Goal: Task Accomplishment & Management: Manage account settings

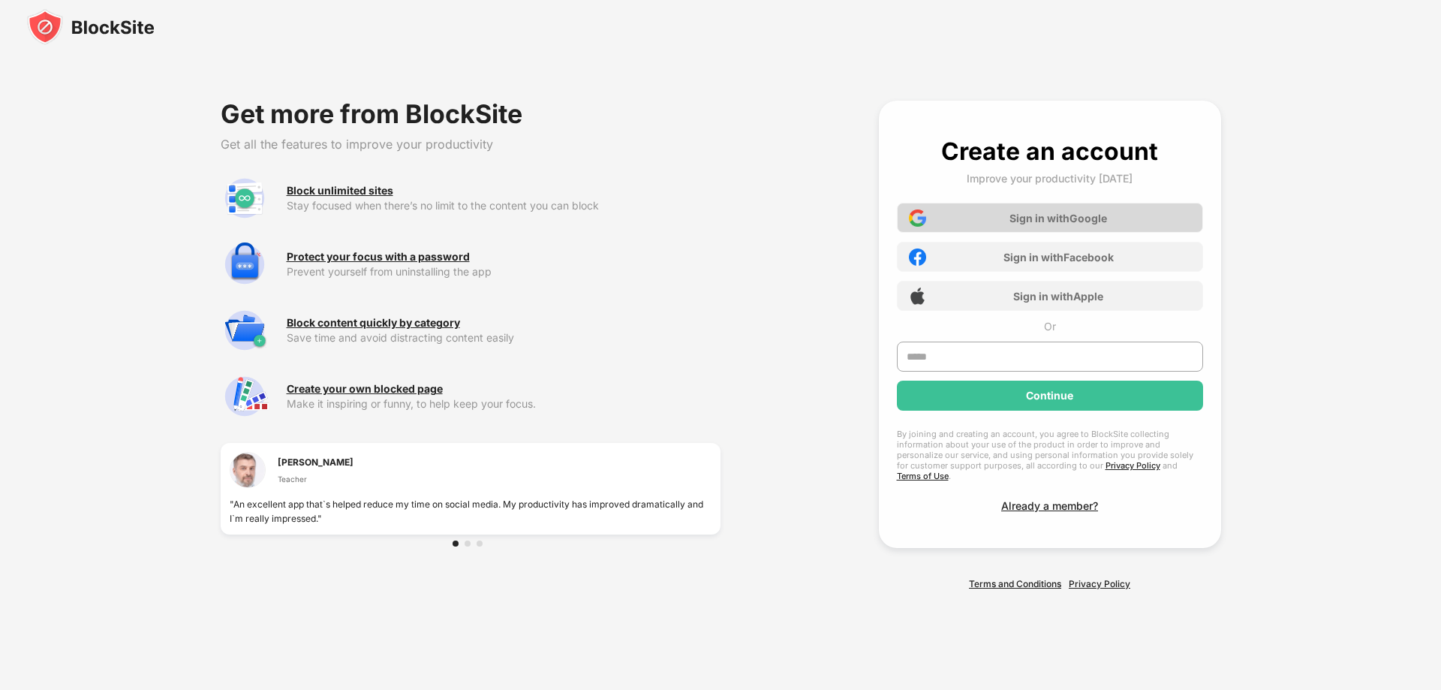
click at [1079, 221] on div "Sign in with Google" at bounding box center [1058, 218] width 98 height 13
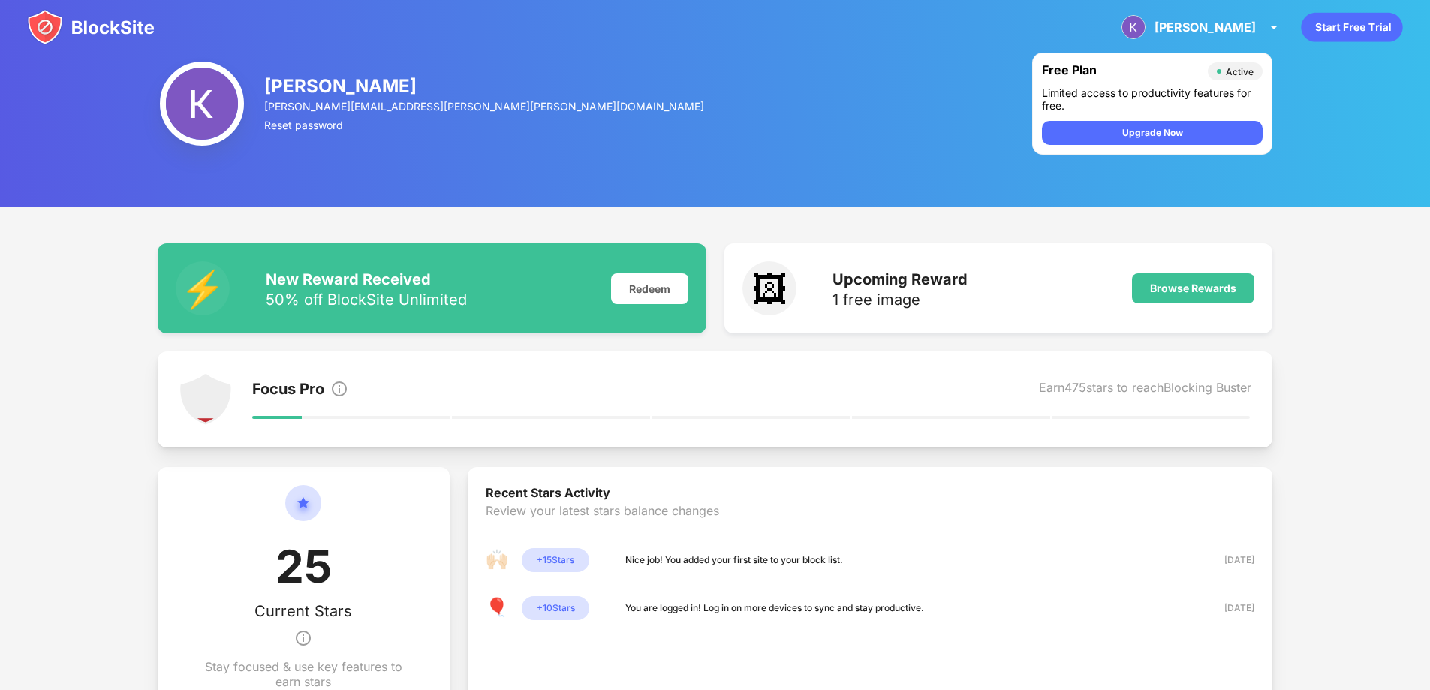
drag, startPoint x: 697, startPoint y: 200, endPoint x: 689, endPoint y: 162, distance: 39.2
click at [697, 197] on div "[PERSON_NAME] [PERSON_NAME][EMAIL_ADDRESS][PERSON_NAME][PERSON_NAME][DOMAIN_NAM…" at bounding box center [715, 103] width 1430 height 207
click at [79, 26] on img at bounding box center [91, 27] width 128 height 36
